Goal: Task Accomplishment & Management: Use online tool/utility

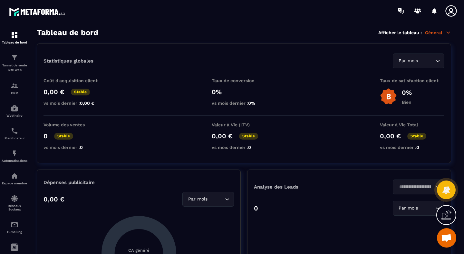
click at [440, 35] on div "Tableau de bord Afficher le tableau : Général" at bounding box center [244, 32] width 414 height 9
click at [442, 33] on p "Général" at bounding box center [438, 33] width 26 height 6
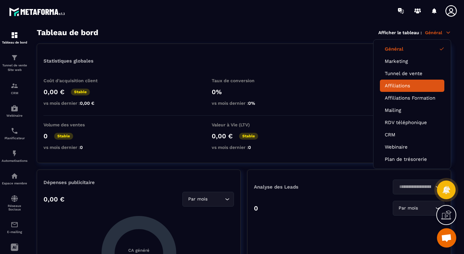
click at [401, 90] on li "Affiliations" at bounding box center [412, 86] width 64 height 12
click at [400, 86] on link "Affiliations" at bounding box center [412, 86] width 55 height 6
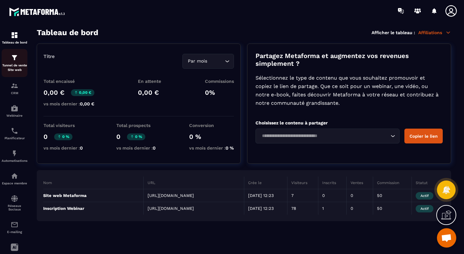
click at [11, 62] on img at bounding box center [15, 58] width 8 height 8
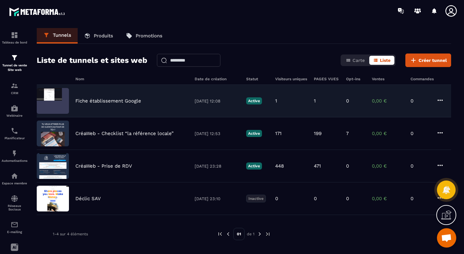
click at [96, 101] on p "Fiche établissement Google" at bounding box center [108, 101] width 66 height 6
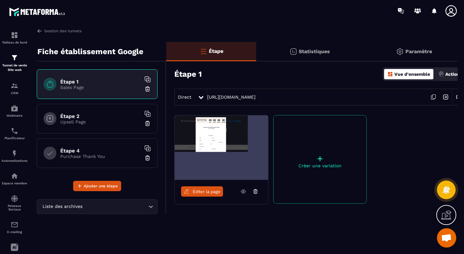
click at [73, 157] on p "Purchase Thank You" at bounding box center [100, 156] width 81 height 5
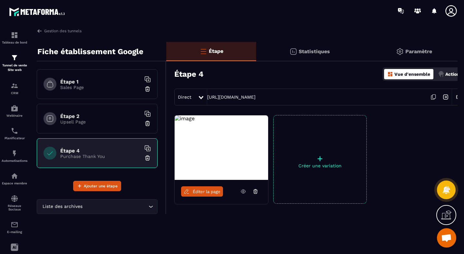
click at [203, 193] on span "Éditer la page" at bounding box center [207, 191] width 28 height 5
